Goal: Find specific page/section: Find specific page/section

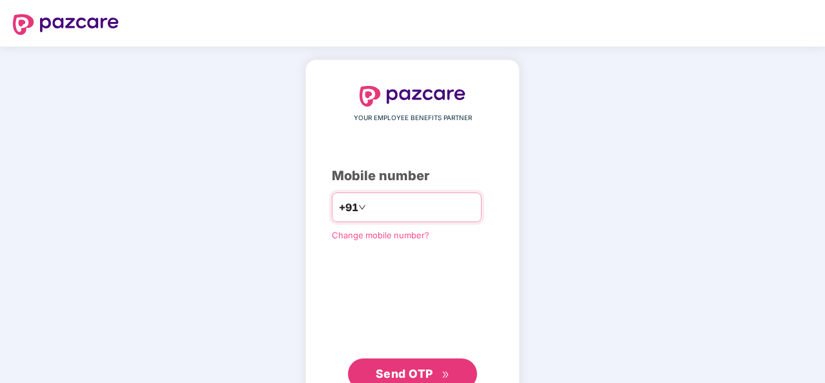
type input "**********"
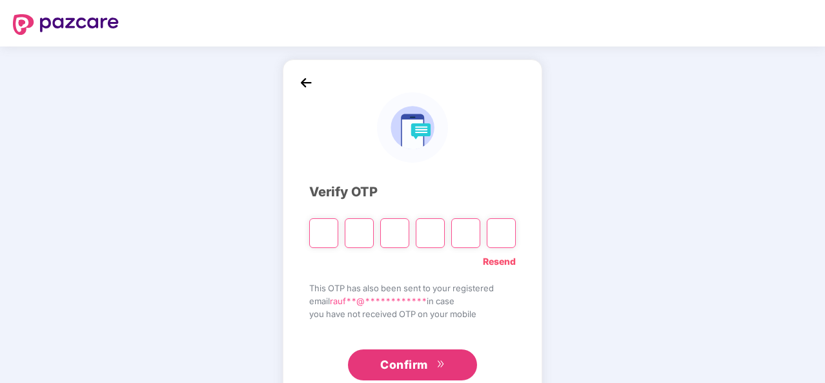
type input "*"
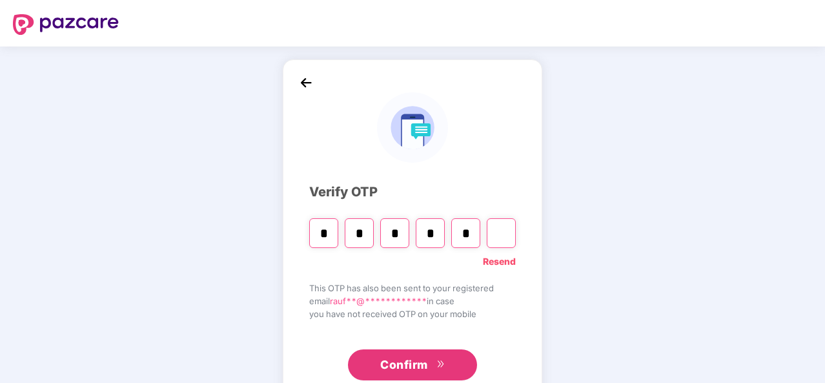
type input "*"
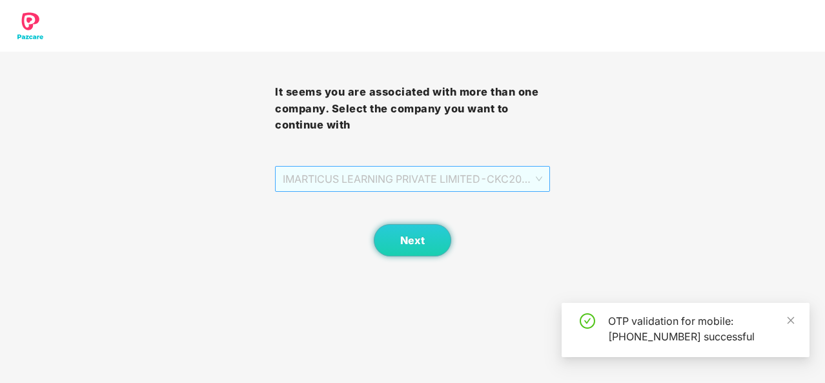
click at [399, 184] on span "IMARTICUS LEARNING PRIVATE LIMITED - CKC2047 - EMPLOYEE" at bounding box center [412, 179] width 259 height 25
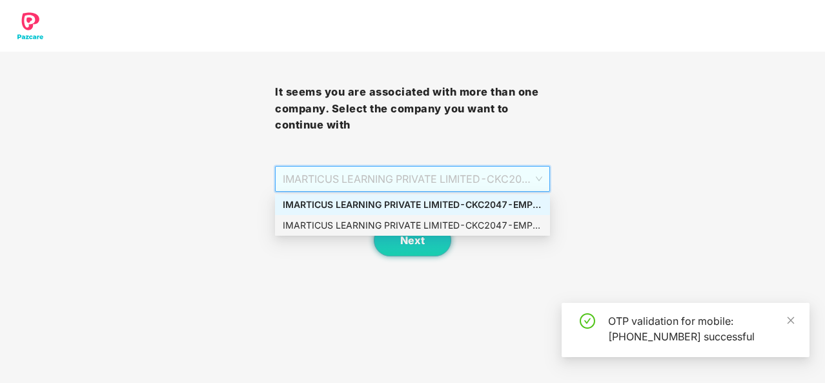
click at [392, 234] on div "IMARTICUS LEARNING PRIVATE LIMITED - CKC2047 - EMPLOYEE" at bounding box center [412, 225] width 275 height 21
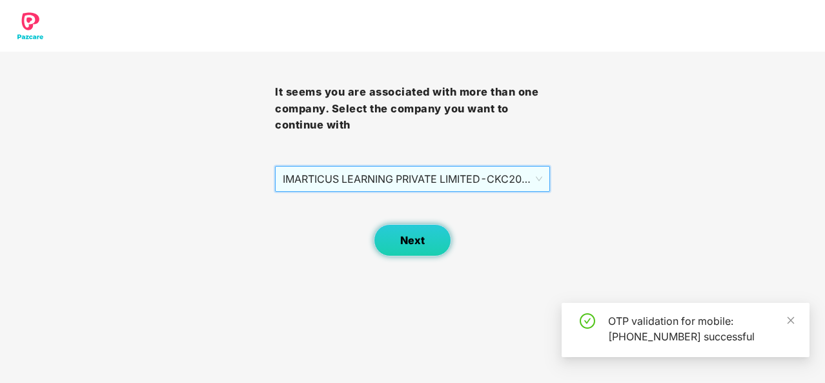
click at [406, 239] on span "Next" at bounding box center [412, 240] width 25 height 12
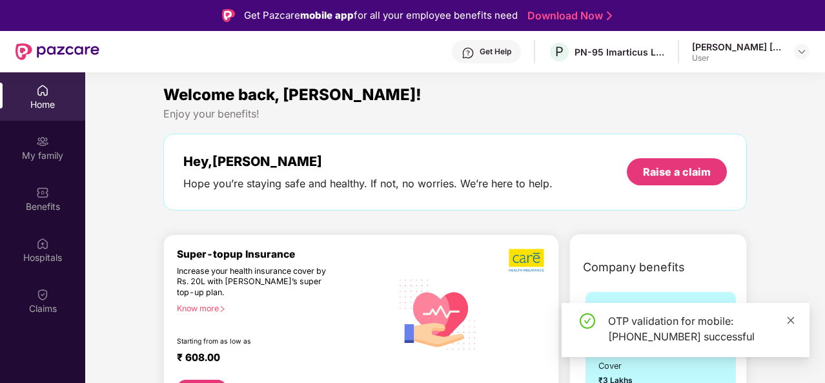
click at [791, 318] on icon "close" at bounding box center [790, 320] width 9 height 9
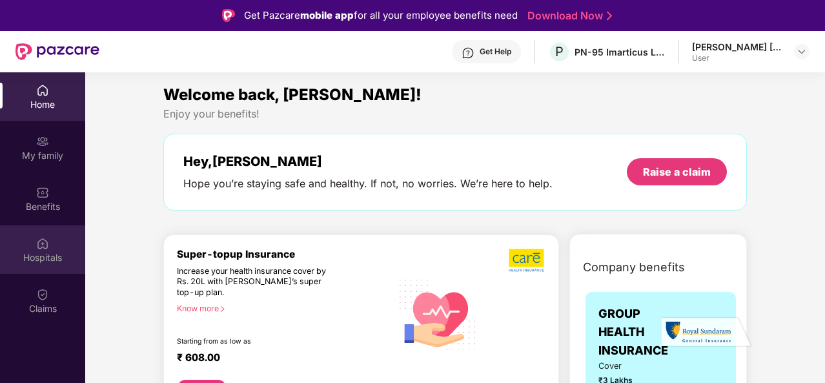
click at [40, 257] on div "Hospitals" at bounding box center [42, 257] width 85 height 13
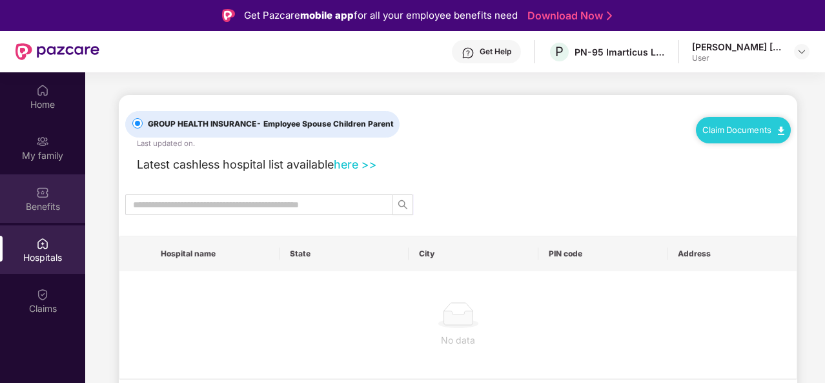
click at [54, 194] on div "Benefits" at bounding box center [42, 198] width 85 height 48
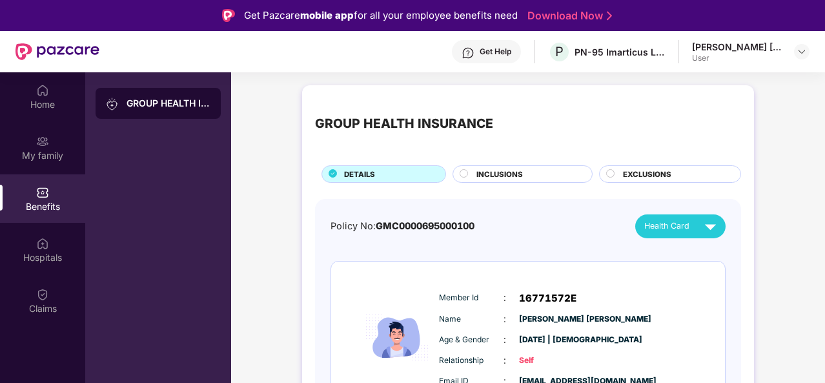
click at [520, 99] on div "GROUP HEALTH INSURANCE" at bounding box center [528, 124] width 426 height 52
click at [452, 90] on div "GROUP HEALTH INSURANCE DETAILS INCLUSIONS EXCLUSIONS Policy No: GMC000069500010…" at bounding box center [528, 287] width 452 height 404
click at [675, 218] on div "Health Card" at bounding box center [682, 226] width 77 height 23
click at [685, 250] on div "[PERSON_NAME] [PERSON_NAME]" at bounding box center [705, 255] width 161 height 14
click at [243, 46] on div "Get Help P PN-95 Imarticus Learning Private Limited [PERSON_NAME] [PERSON_NAME]…" at bounding box center [454, 51] width 710 height 41
